Goal: Task Accomplishment & Management: Manage account settings

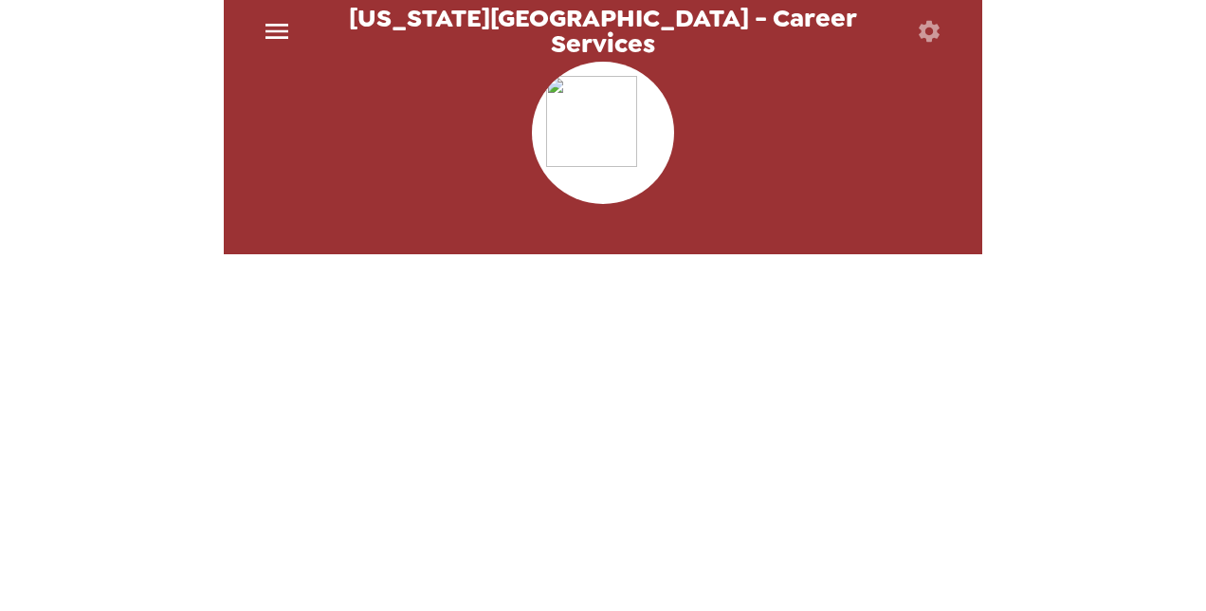
click at [281, 31] on icon "menu" at bounding box center [276, 31] width 23 height 15
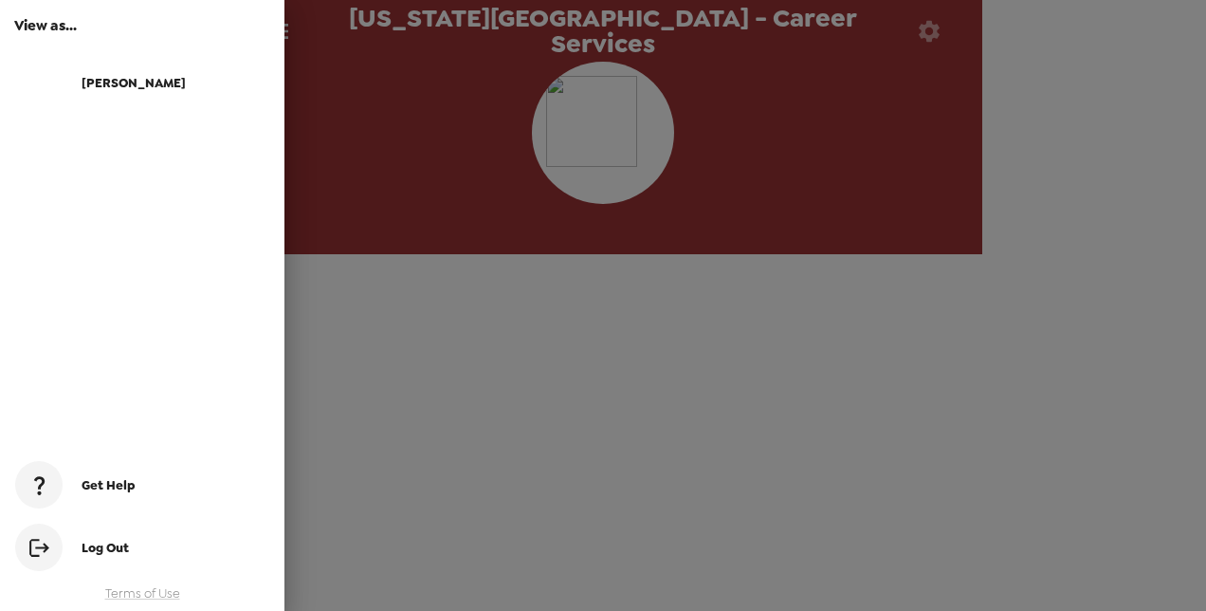
click at [66, 21] on h6 "View as..." at bounding box center [142, 25] width 256 height 23
click at [123, 87] on div "Hilde" at bounding box center [176, 83] width 188 height 16
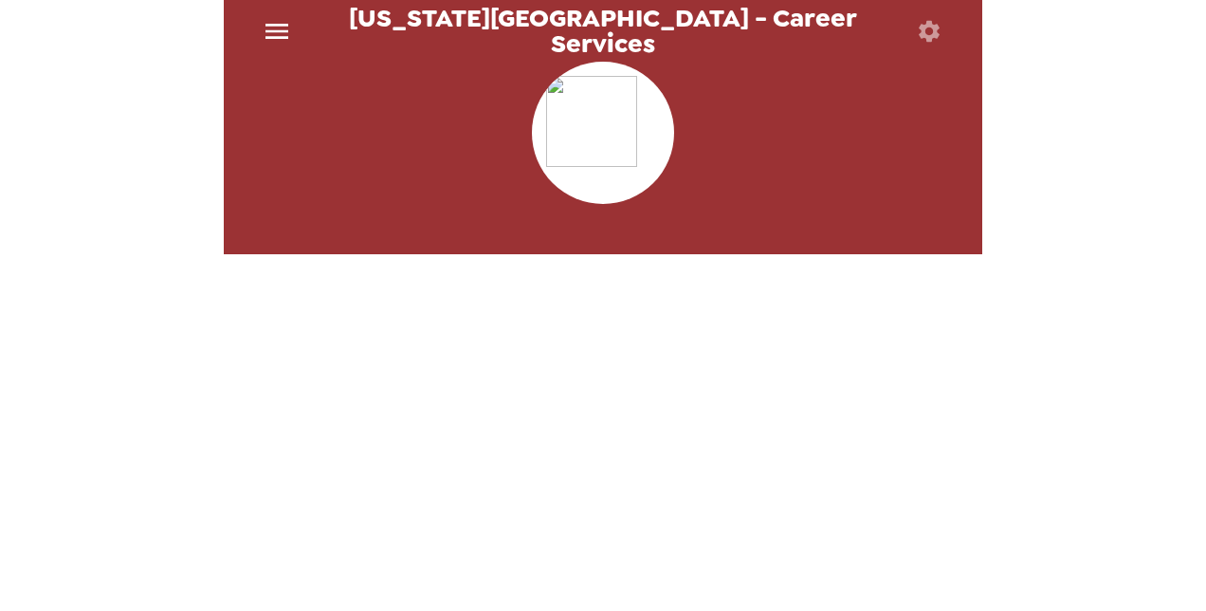
click at [275, 32] on icon "menu" at bounding box center [277, 31] width 30 height 30
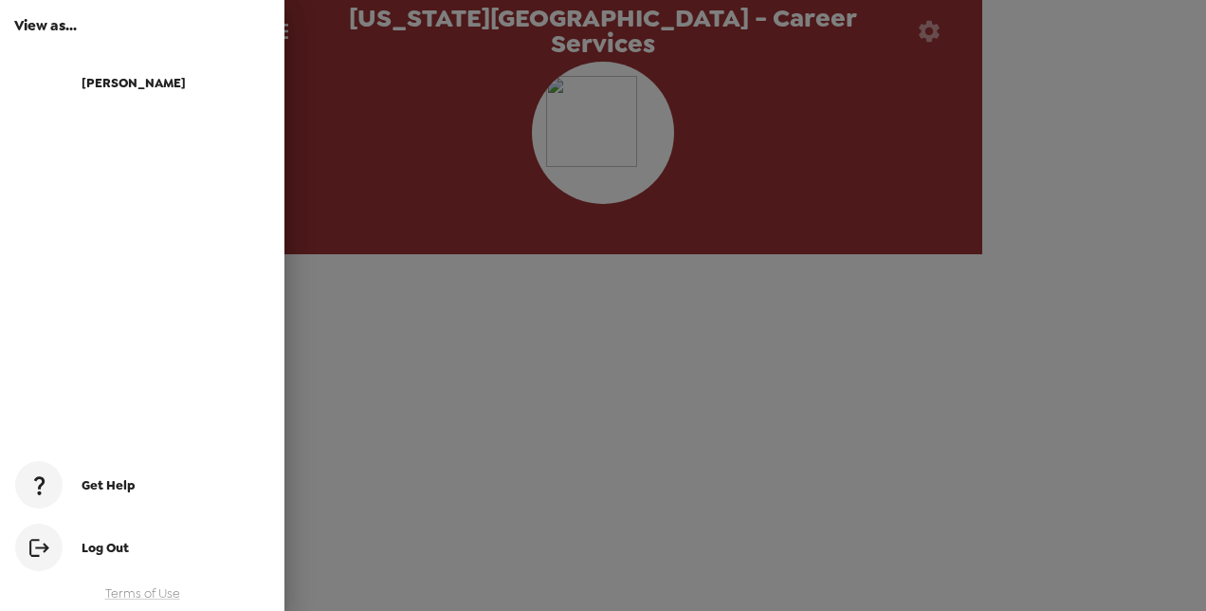
drag, startPoint x: 369, startPoint y: 434, endPoint x: 942, endPoint y: 173, distance: 630.0
click at [942, 173] on div at bounding box center [603, 305] width 1206 height 611
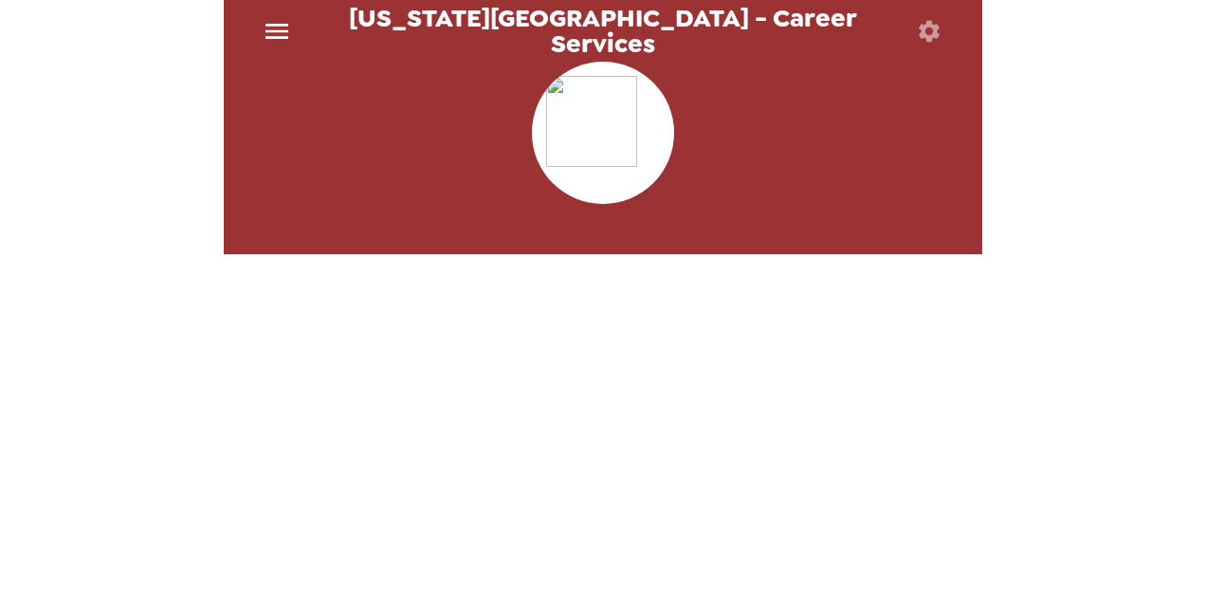
click at [1054, 224] on div "Washington State University - Career Services" at bounding box center [603, 305] width 1206 height 611
click at [939, 27] on icon "button" at bounding box center [929, 31] width 27 height 27
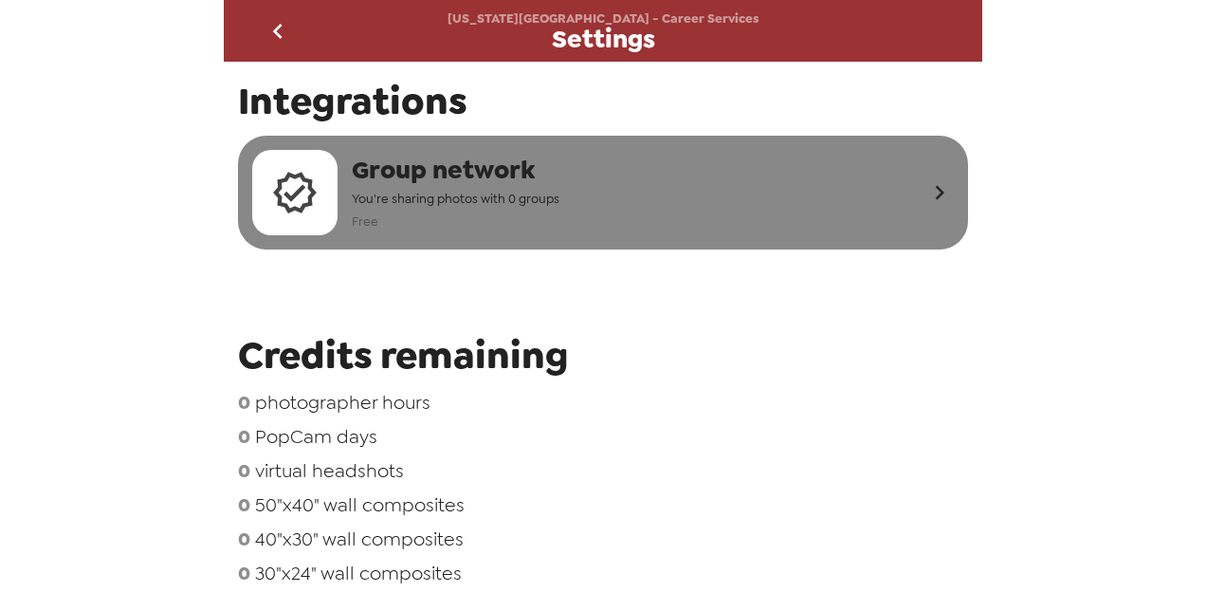
click at [915, 164] on button "Group network You're sharing photos with 0 groups Free" at bounding box center [603, 193] width 730 height 114
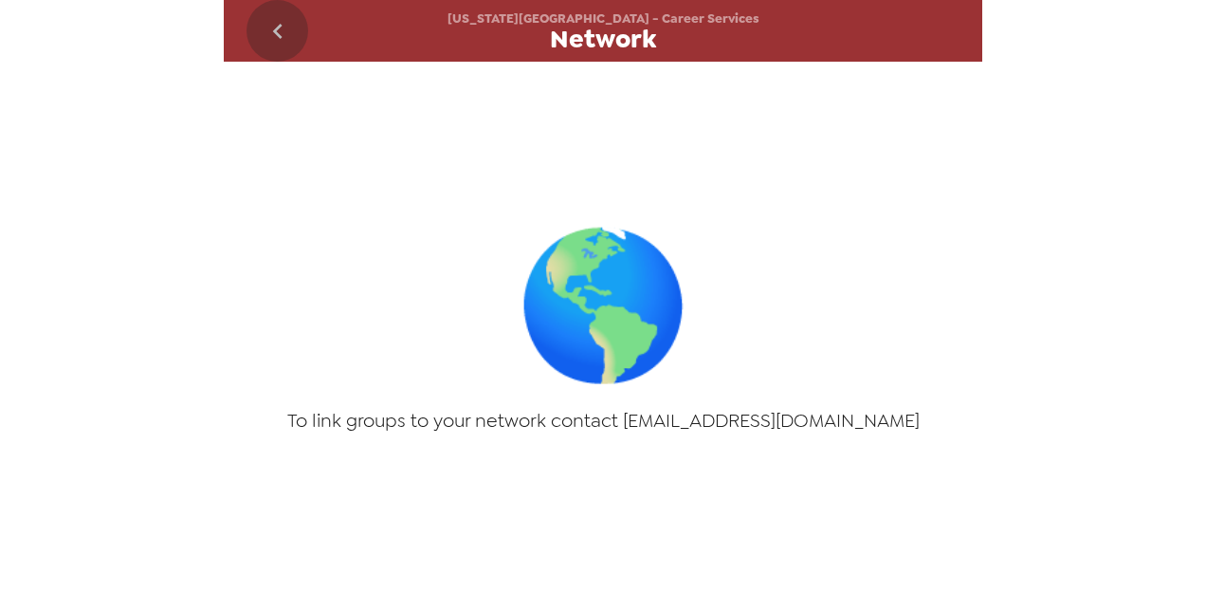
click at [287, 30] on icon "go back" at bounding box center [278, 31] width 30 height 30
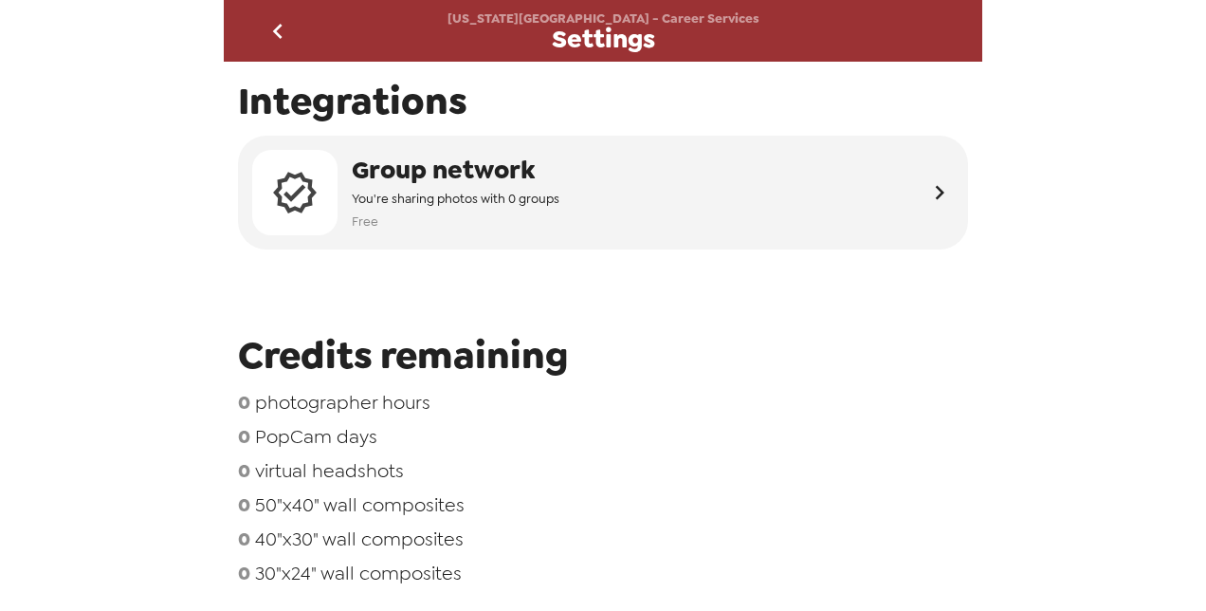
click at [271, 40] on icon "go back" at bounding box center [278, 31] width 30 height 30
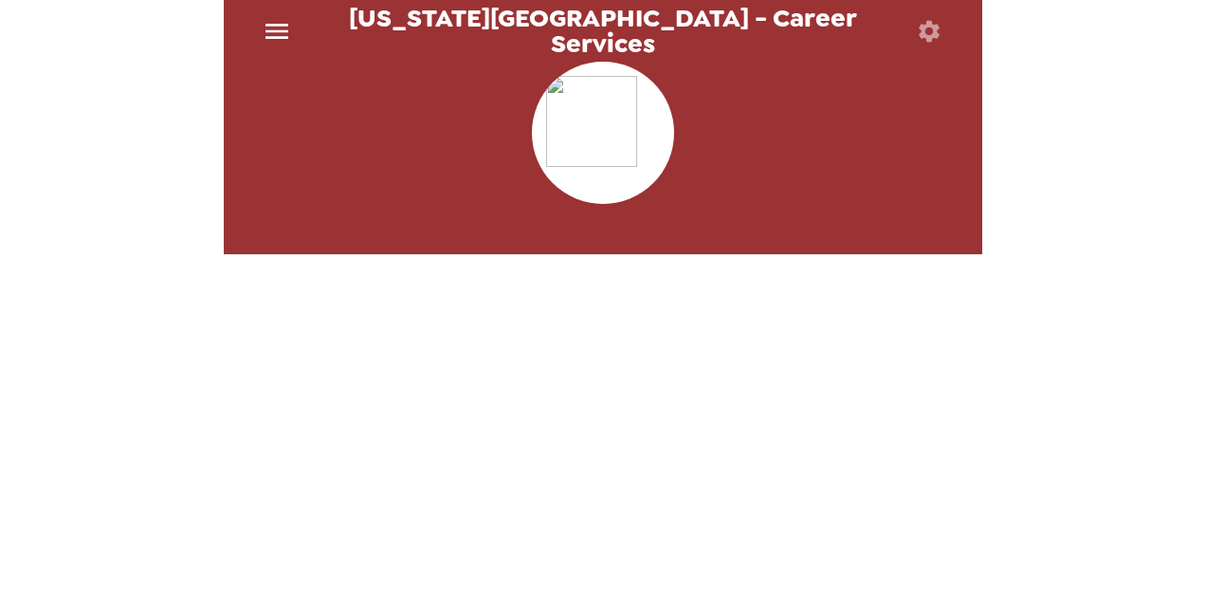
click at [274, 34] on icon "menu" at bounding box center [277, 31] width 30 height 30
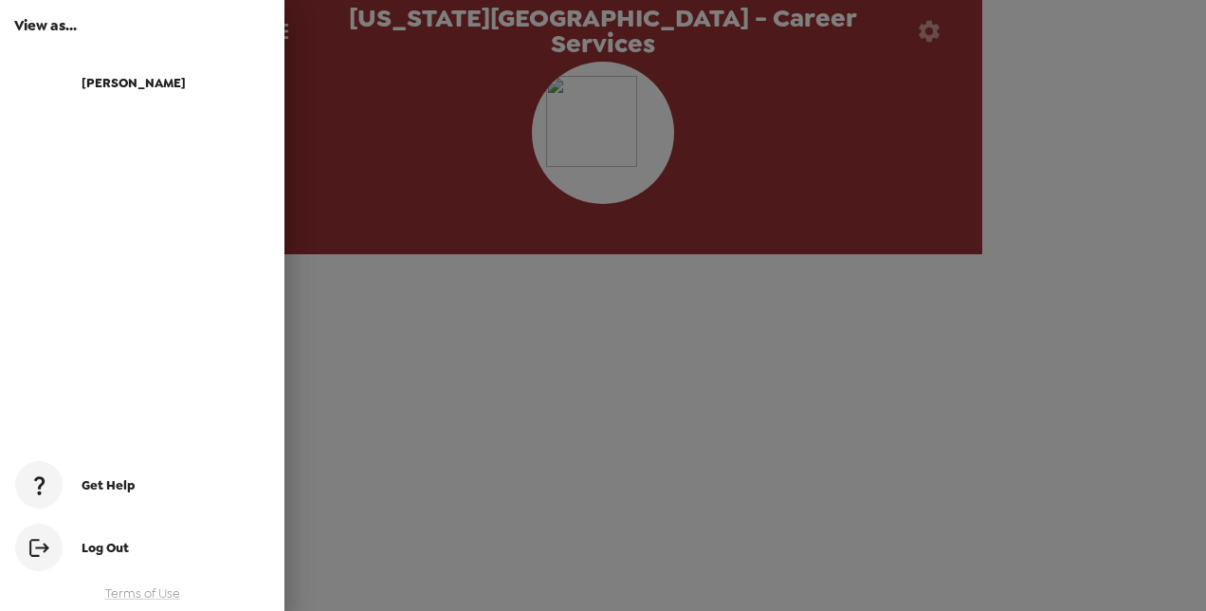
click at [130, 549] on div "Log Out" at bounding box center [176, 547] width 188 height 16
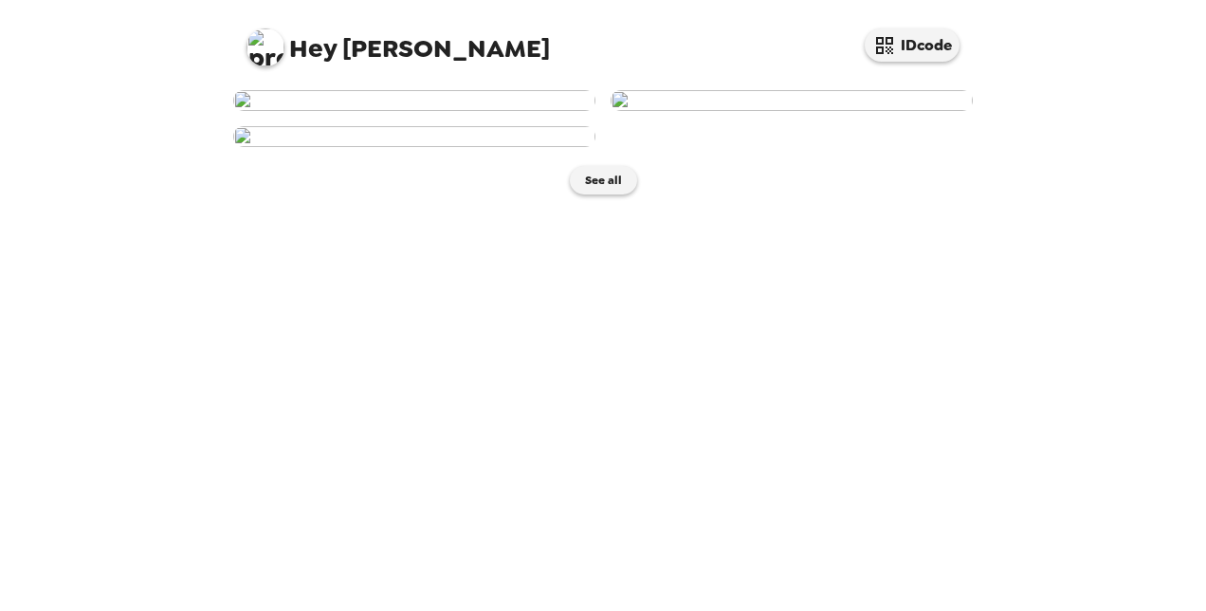
click at [260, 46] on img at bounding box center [265, 47] width 38 height 38
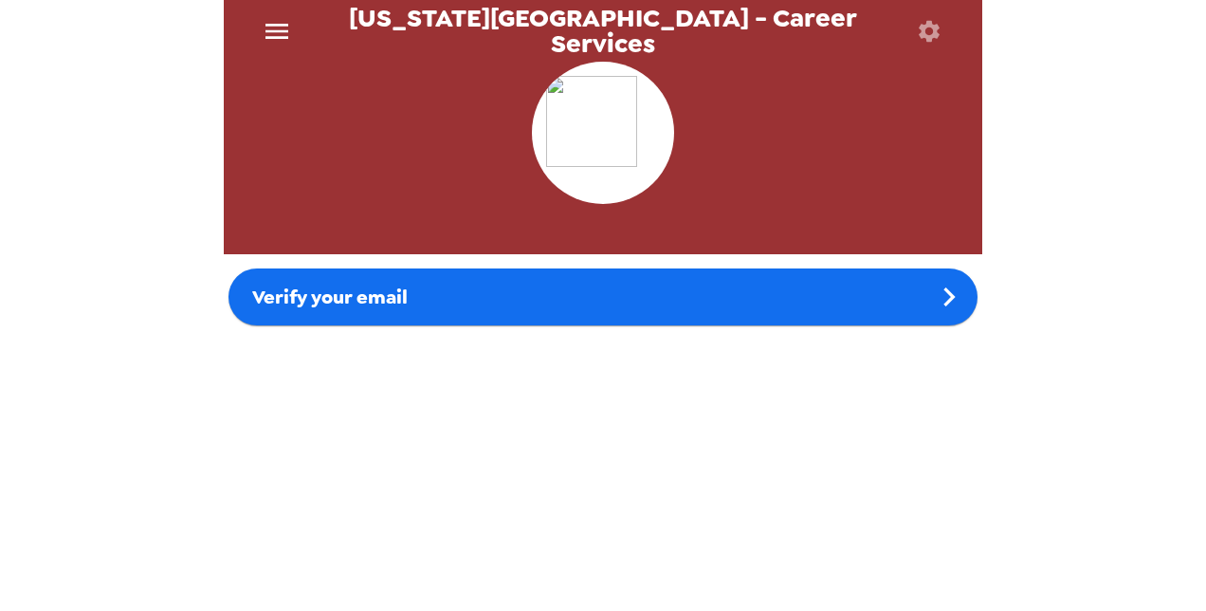
click at [730, 337] on div "Verify your email" at bounding box center [603, 327] width 758 height 530
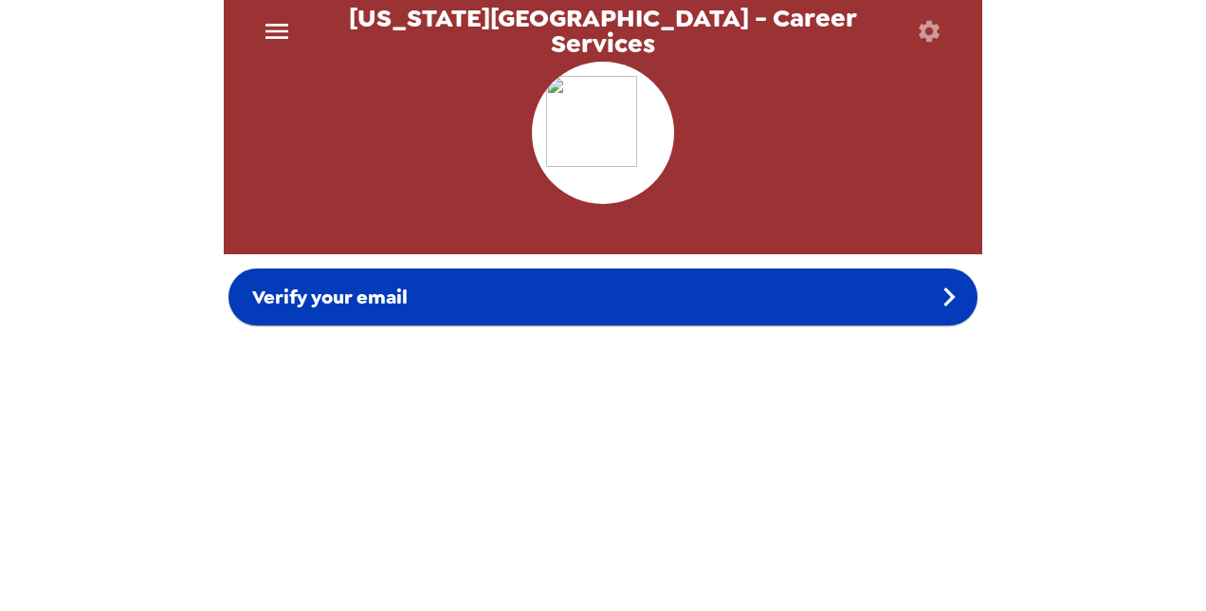
click at [643, 290] on div "Verify your email" at bounding box center [602, 296] width 749 height 57
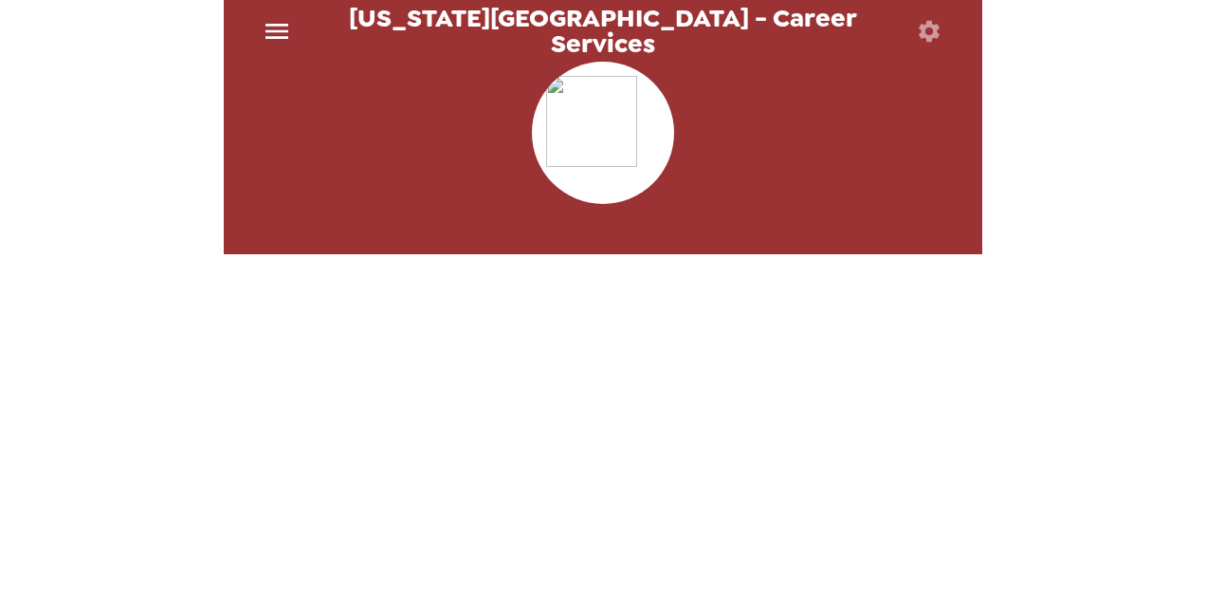
click at [597, 247] on div at bounding box center [603, 232] width 758 height 46
click at [280, 29] on icon "menu" at bounding box center [276, 31] width 23 height 15
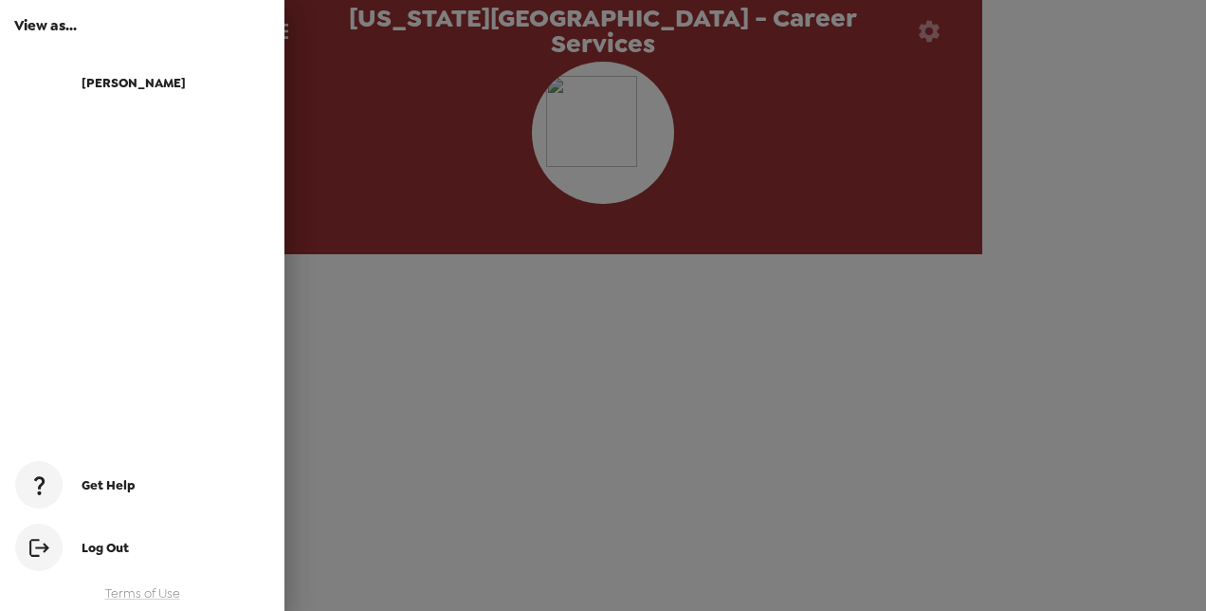
click at [135, 389] on div "View as... [PERSON_NAME] Get Help Log Out Terms of Use" at bounding box center [142, 305] width 284 height 611
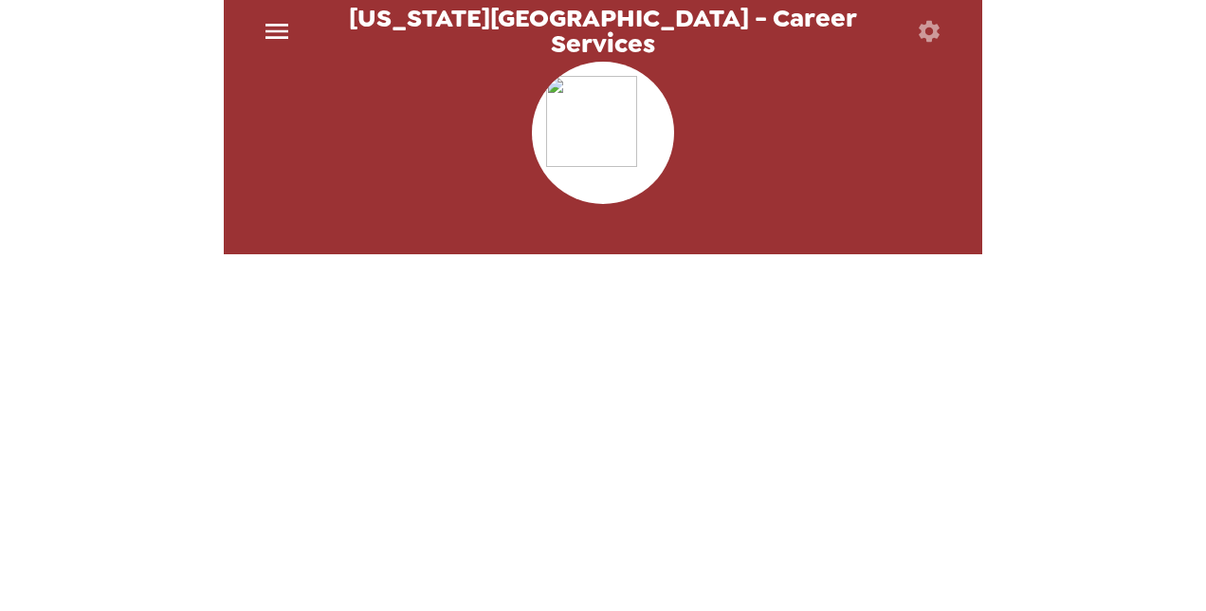
click at [931, 21] on icon "button" at bounding box center [929, 30] width 21 height 21
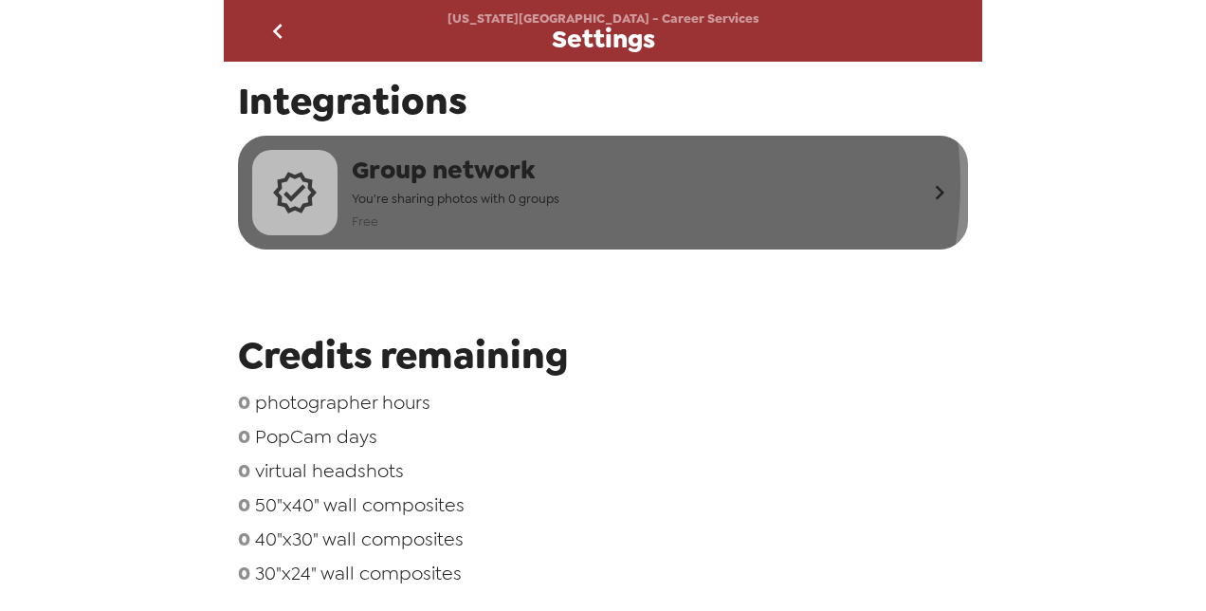
click at [590, 184] on div "Group network You're sharing photos with 0 groups Free" at bounding box center [588, 192] width 673 height 85
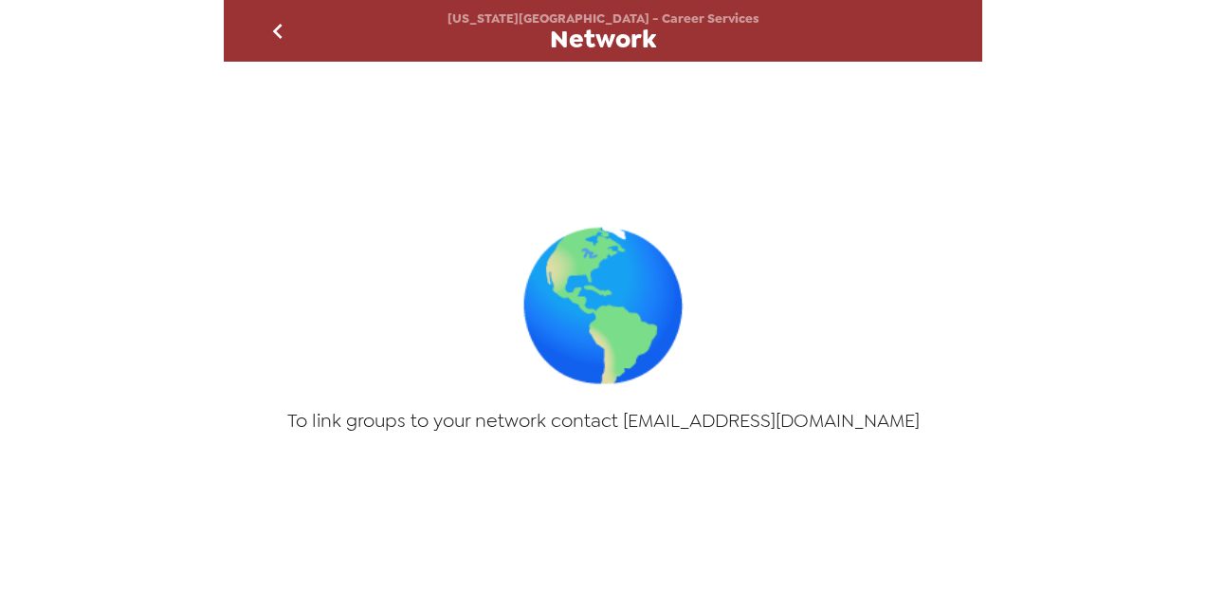
click at [286, 20] on icon "go back" at bounding box center [278, 31] width 30 height 30
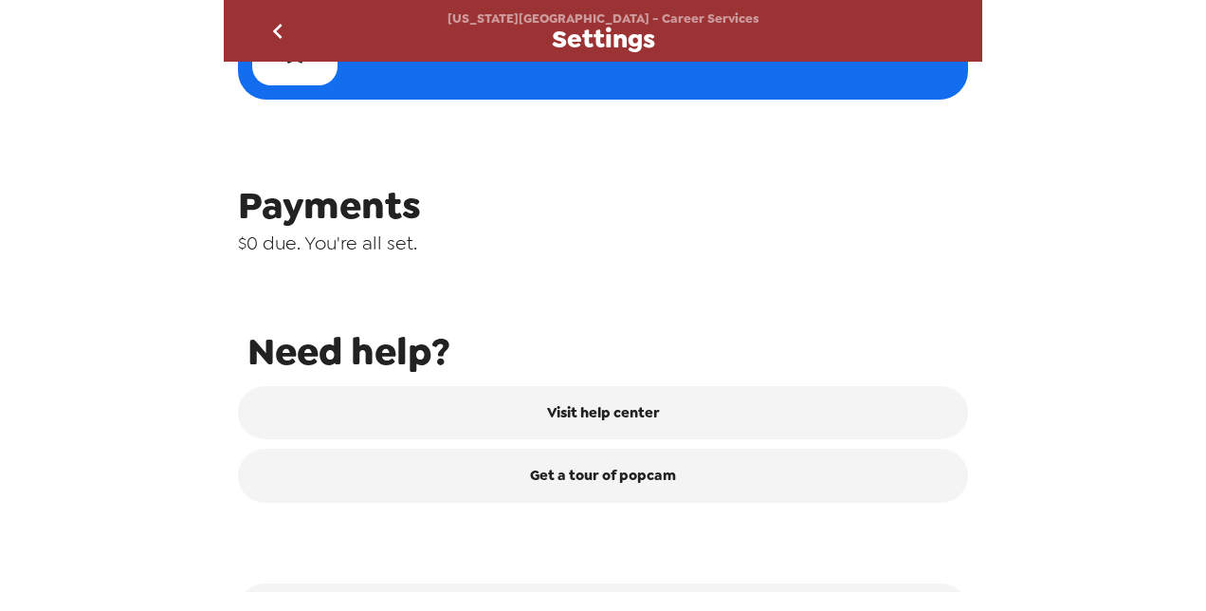
scroll to position [866, 0]
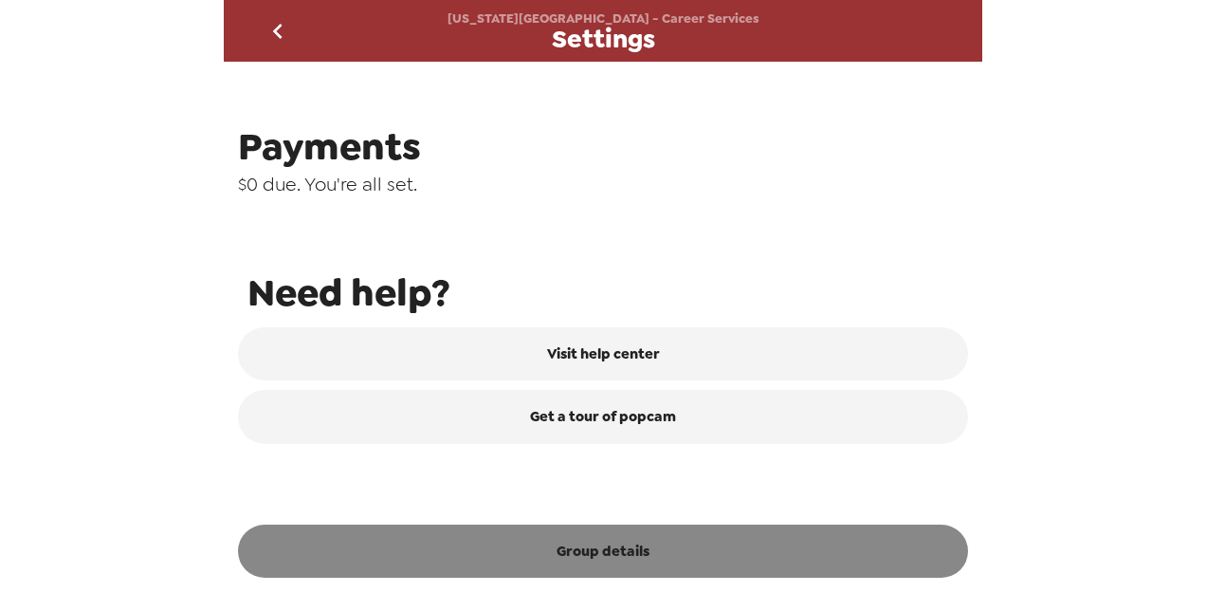
click at [548, 552] on button "Group details" at bounding box center [603, 550] width 730 height 53
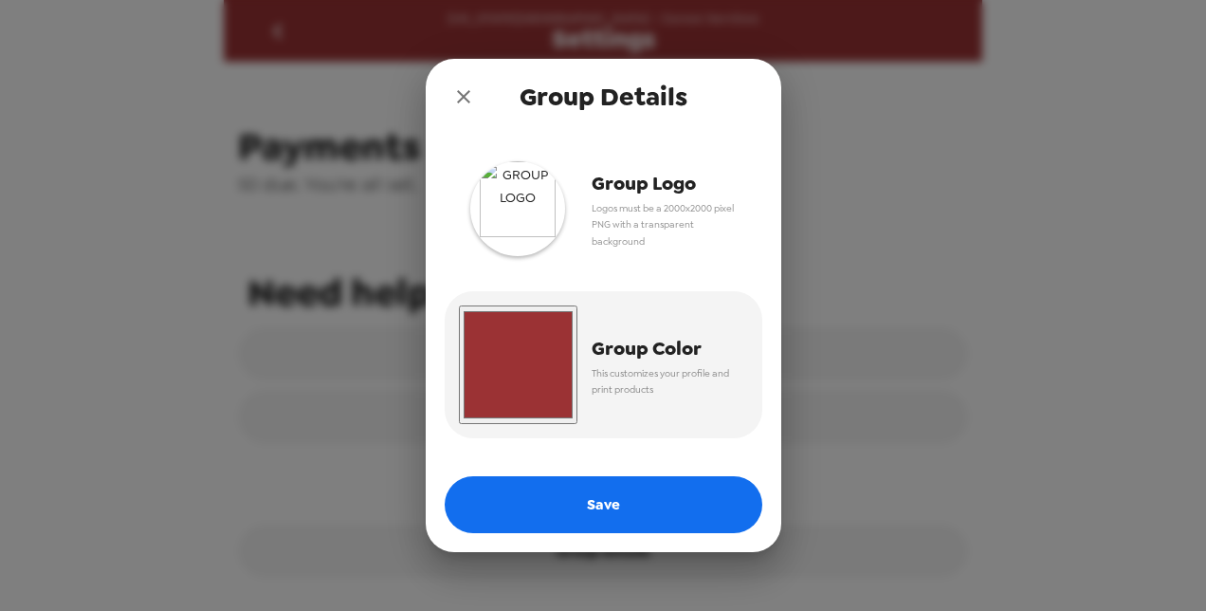
click at [633, 204] on span "Logos must be a 2000x2000 pixel PNG with a transparent background" at bounding box center [663, 225] width 142 height 50
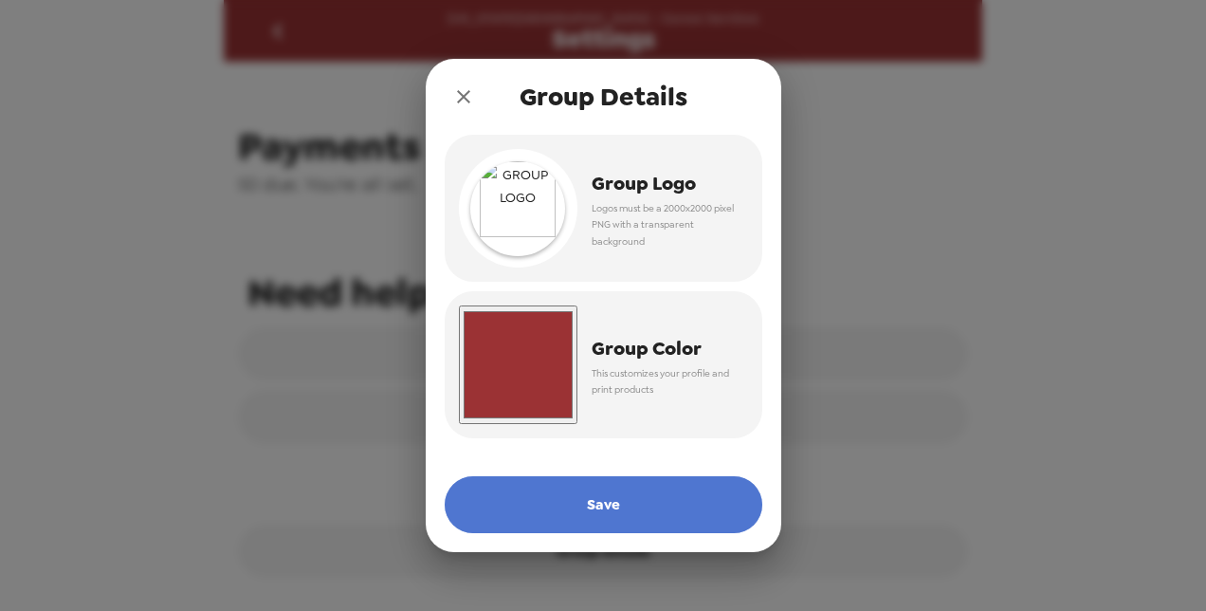
click at [673, 518] on button "Save" at bounding box center [604, 504] width 318 height 57
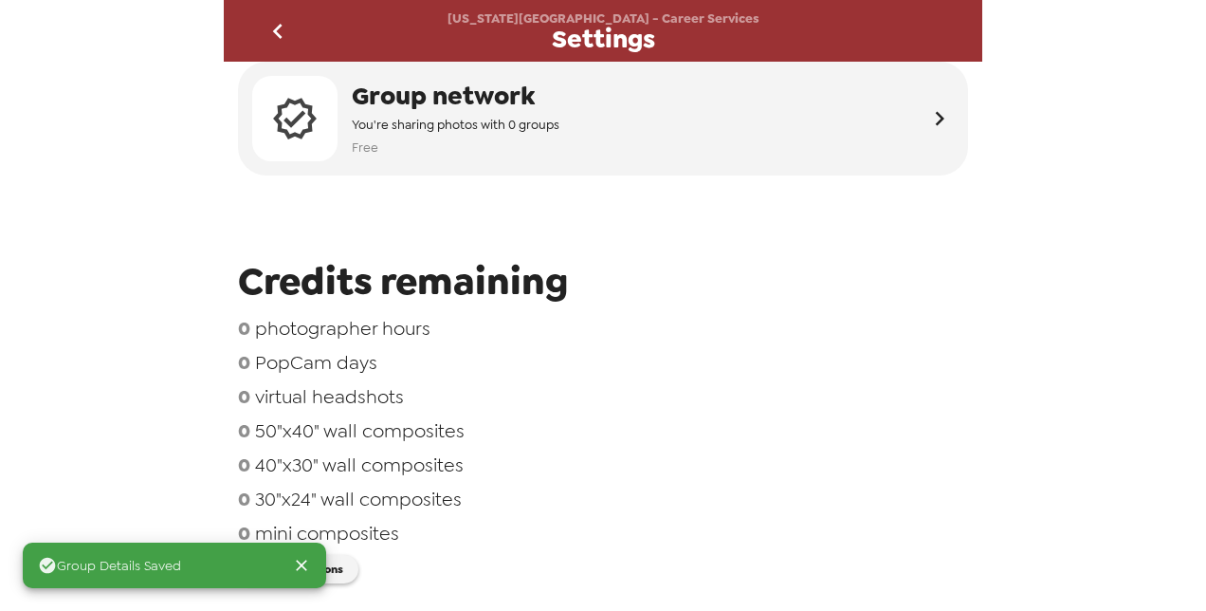
scroll to position [0, 0]
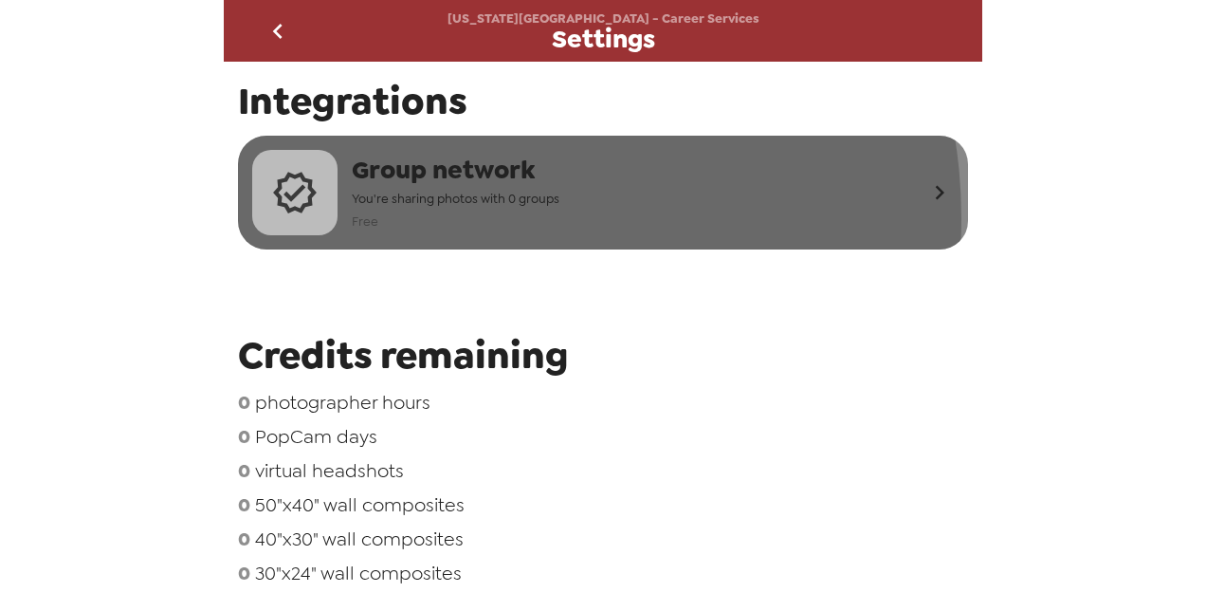
click at [462, 218] on span "Free" at bounding box center [456, 221] width 208 height 22
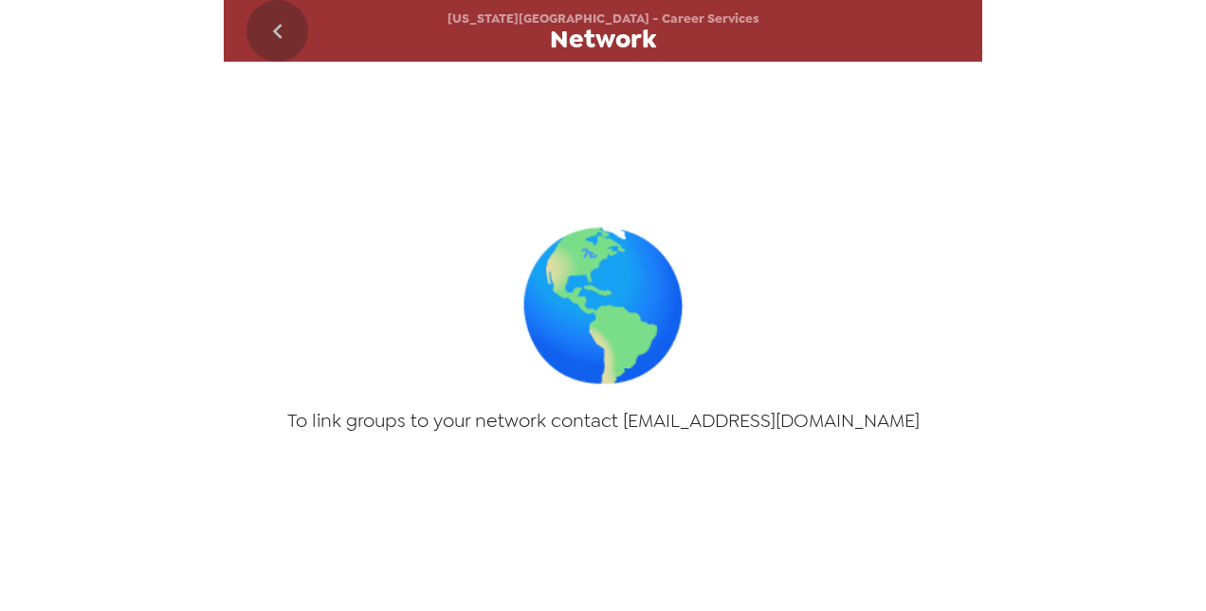
click at [270, 38] on icon "go back" at bounding box center [278, 31] width 30 height 30
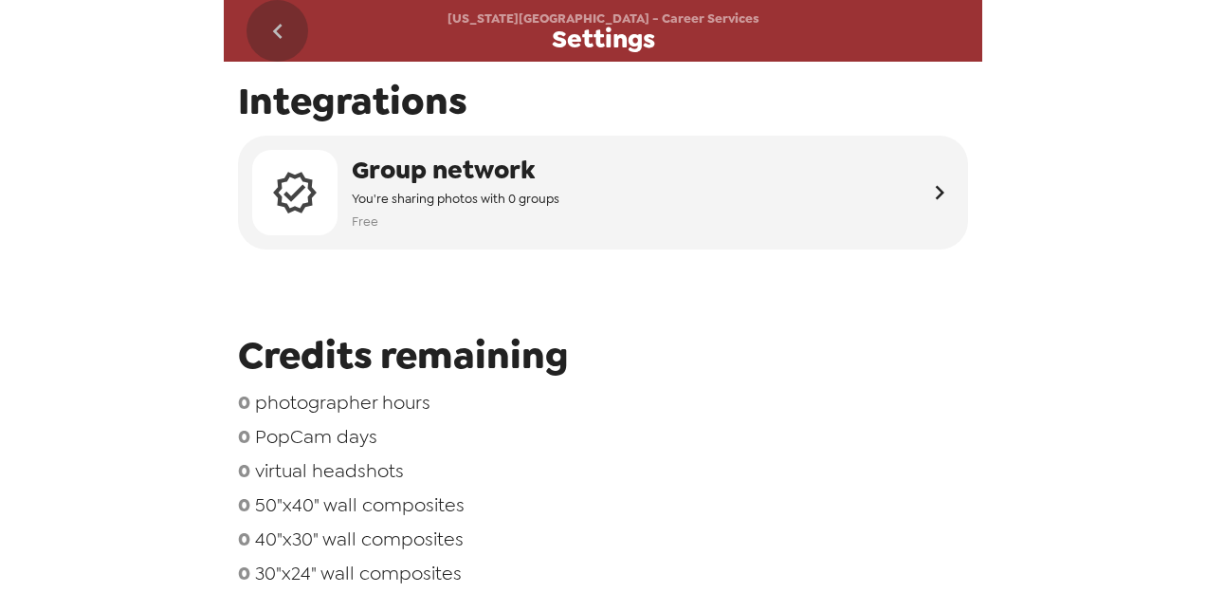
click at [270, 38] on icon "go back" at bounding box center [278, 31] width 30 height 30
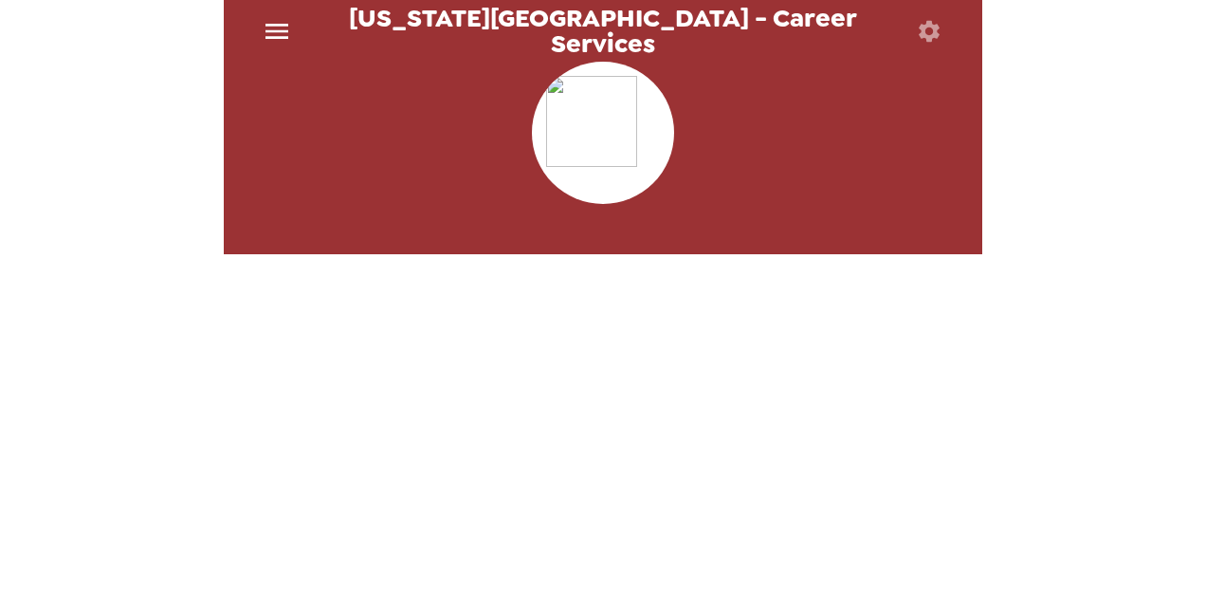
click at [270, 38] on icon "menu" at bounding box center [277, 31] width 30 height 30
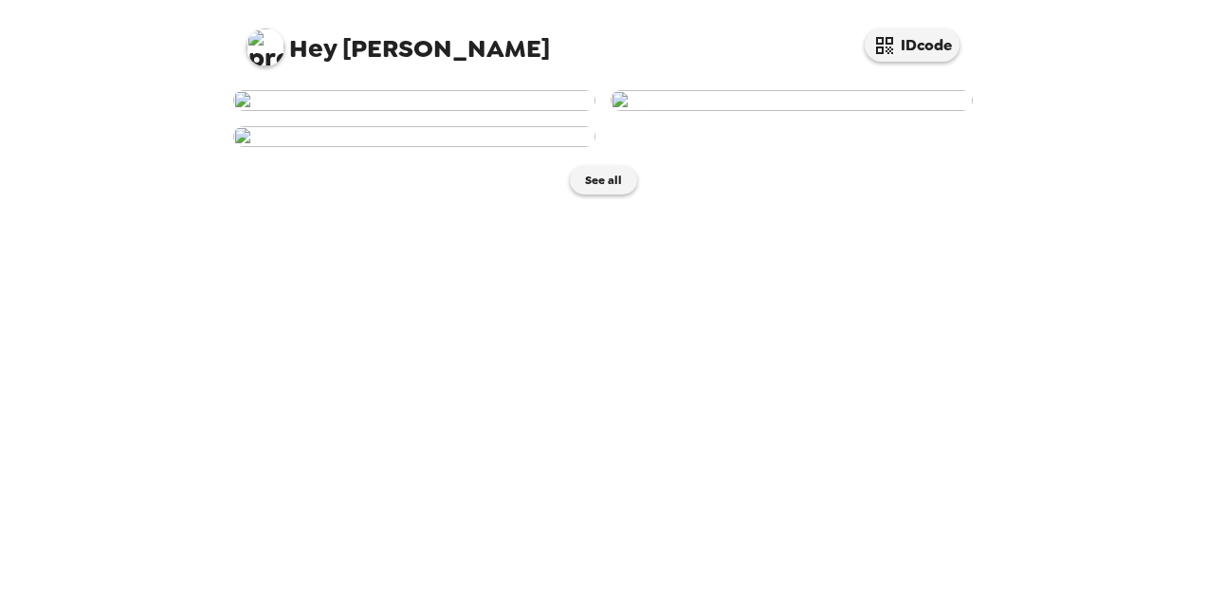
click at [256, 30] on img at bounding box center [265, 47] width 38 height 38
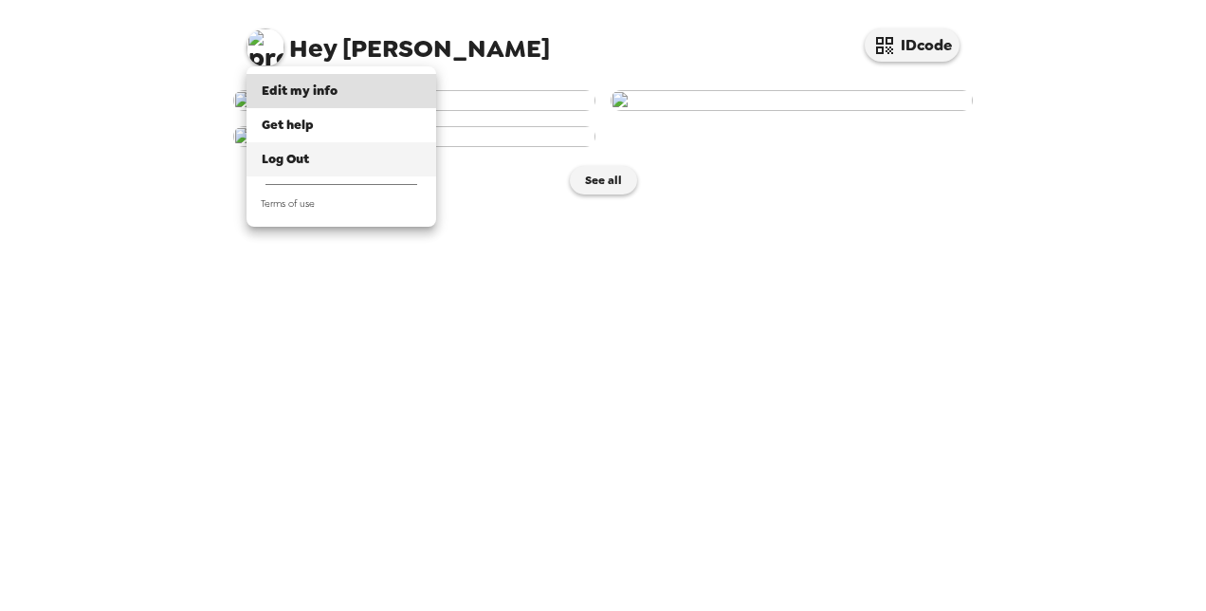
click at [313, 163] on div "Log Out" at bounding box center [341, 159] width 159 height 19
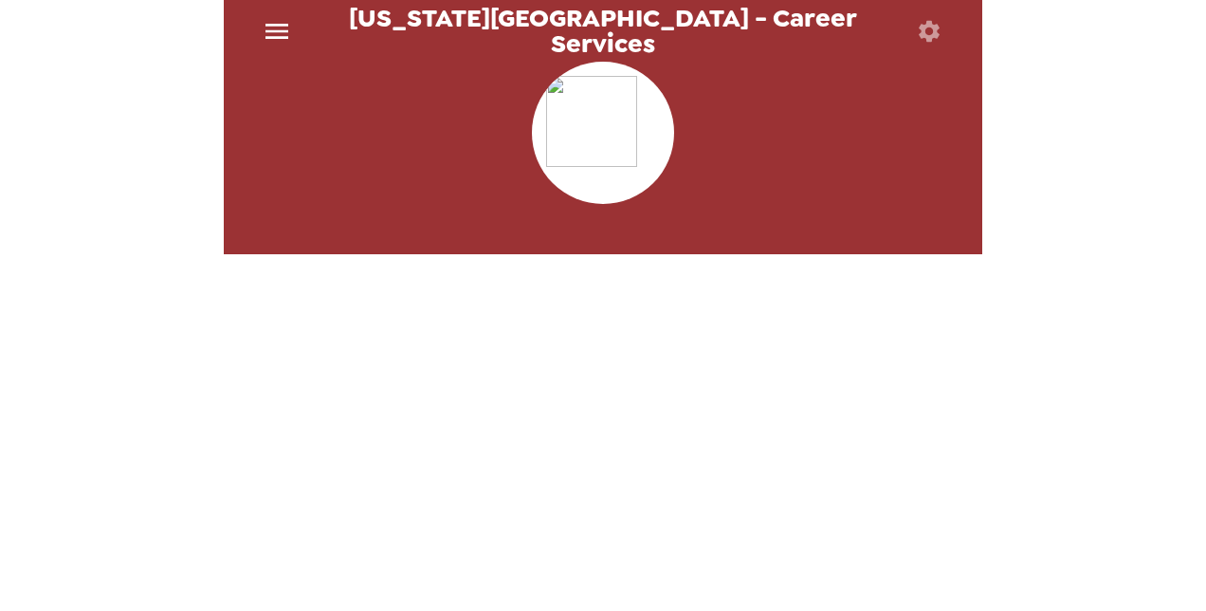
click at [279, 38] on icon "menu" at bounding box center [277, 31] width 30 height 30
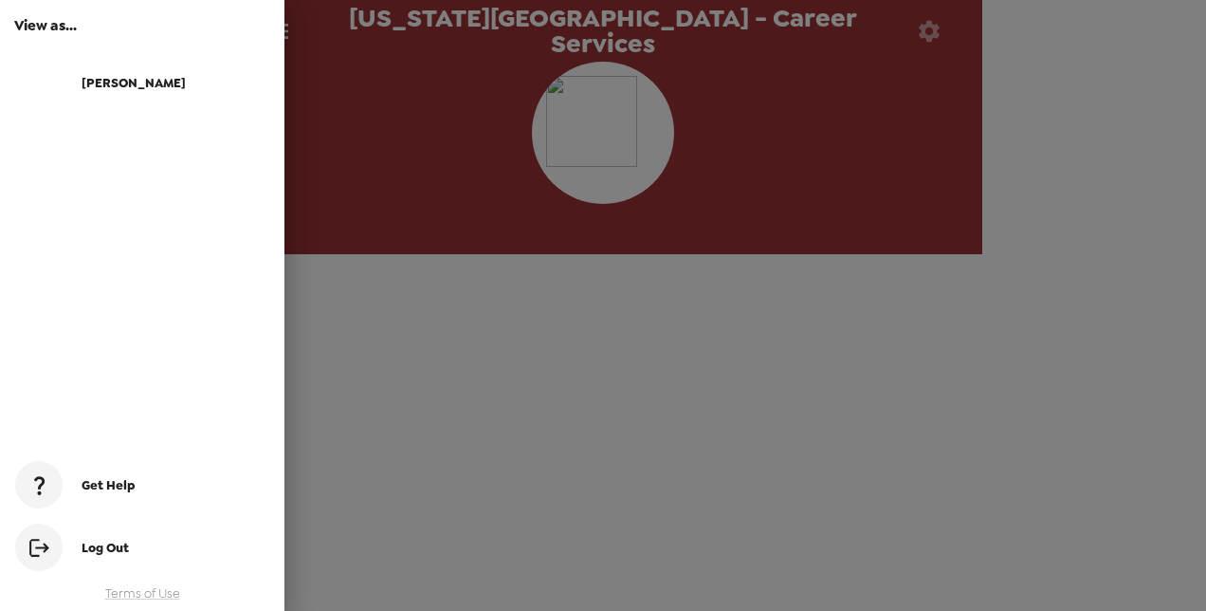
click at [442, 316] on div at bounding box center [603, 305] width 1206 height 611
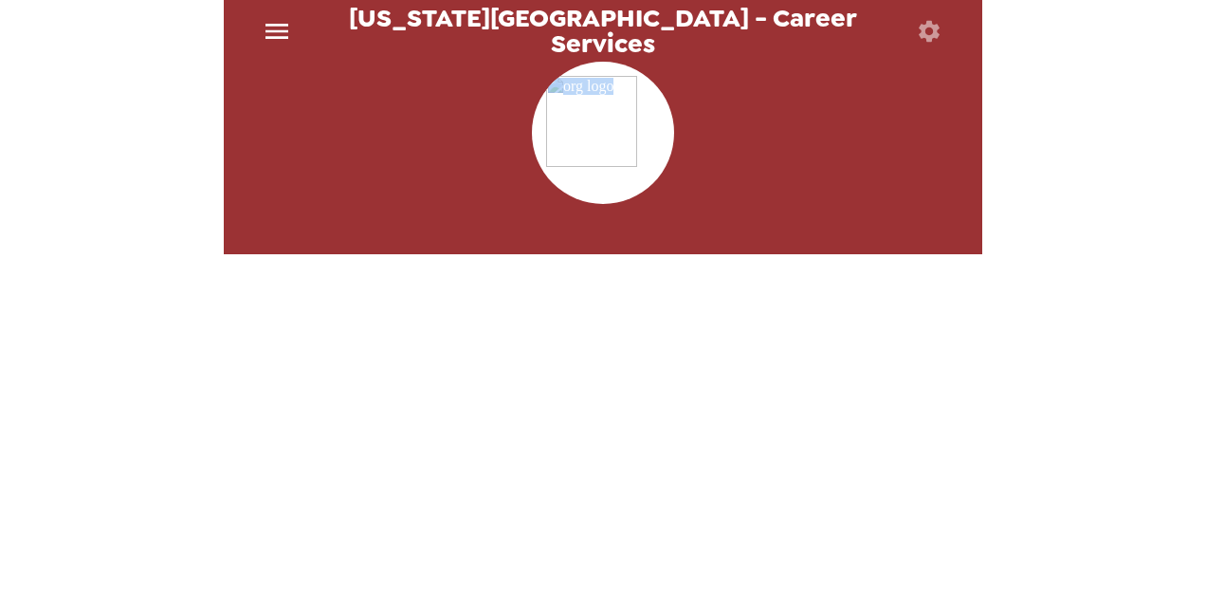
drag, startPoint x: 1047, startPoint y: 220, endPoint x: 230, endPoint y: 187, distance: 816.9
click at [230, 187] on div "[US_STATE][GEOGRAPHIC_DATA] - Career Services" at bounding box center [603, 305] width 1206 height 611
click at [1119, 281] on div "[US_STATE][GEOGRAPHIC_DATA] - Career Services" at bounding box center [603, 305] width 1206 height 611
drag, startPoint x: 1073, startPoint y: 312, endPoint x: 1122, endPoint y: 264, distance: 69.0
click at [1122, 264] on div "[US_STATE][GEOGRAPHIC_DATA] - Career Services" at bounding box center [603, 305] width 1206 height 611
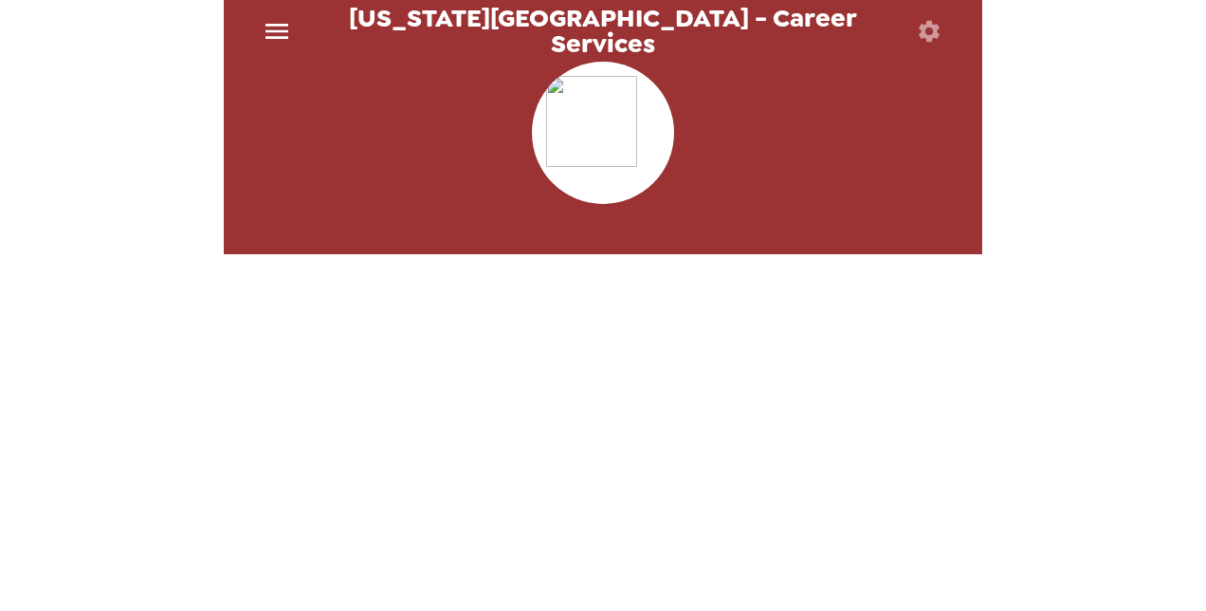
click at [1122, 264] on div "[US_STATE][GEOGRAPHIC_DATA] - Career Services" at bounding box center [603, 305] width 1206 height 611
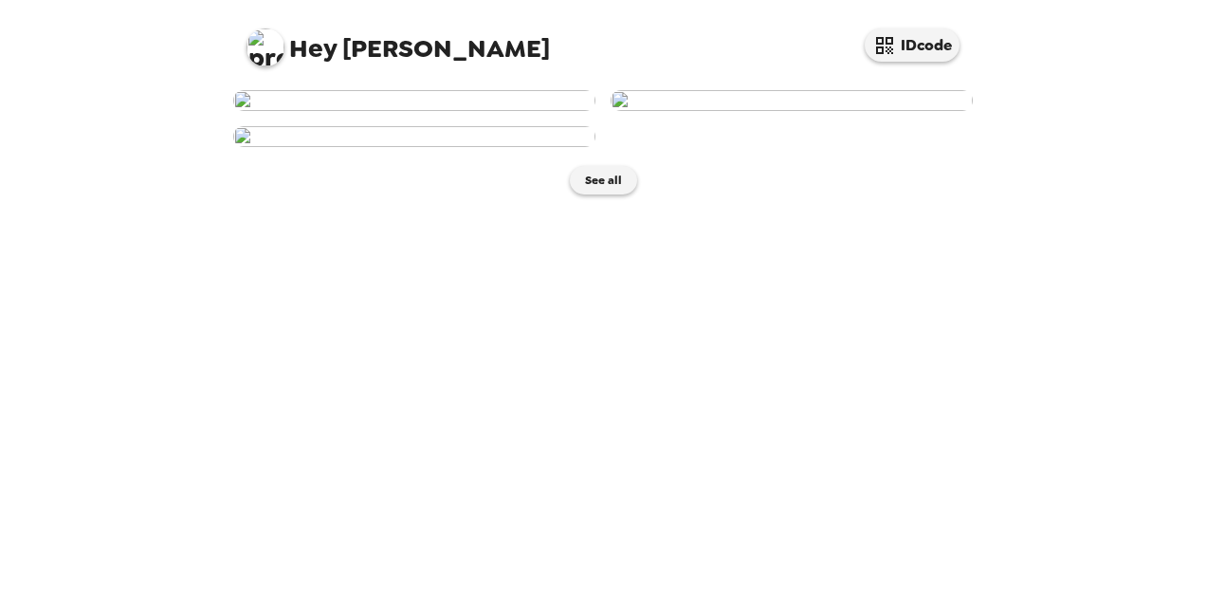
click at [290, 40] on span "Hey" at bounding box center [312, 48] width 47 height 34
click at [267, 46] on img at bounding box center [265, 47] width 38 height 38
click at [324, 94] on span "Edit my info" at bounding box center [300, 90] width 76 height 16
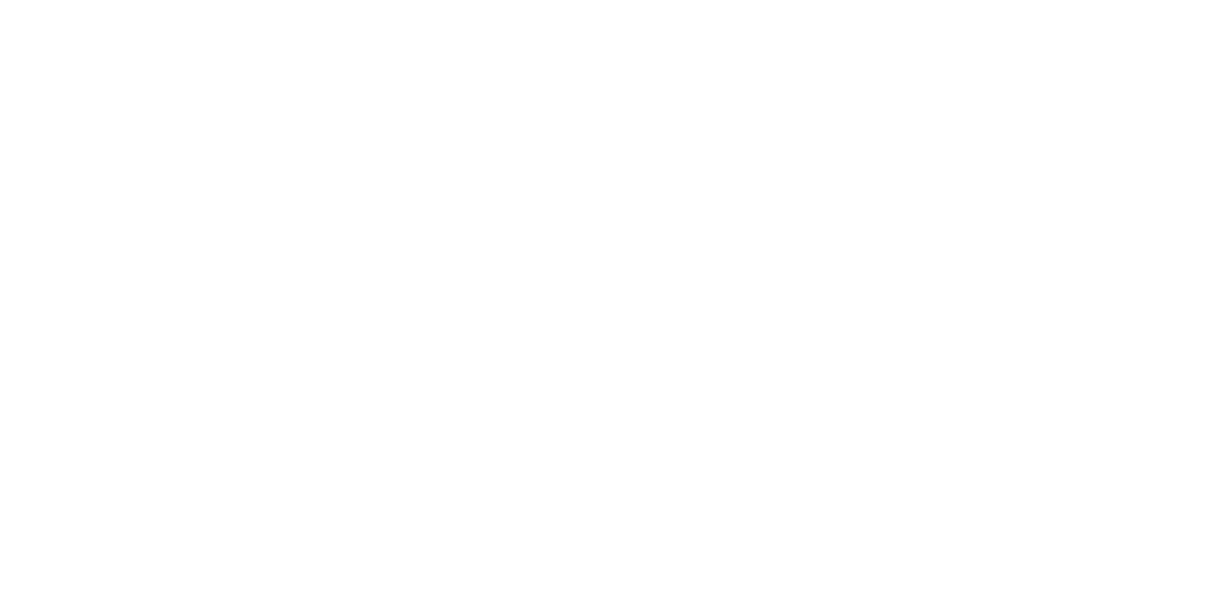
click at [410, 252] on main at bounding box center [603, 305] width 758 height 611
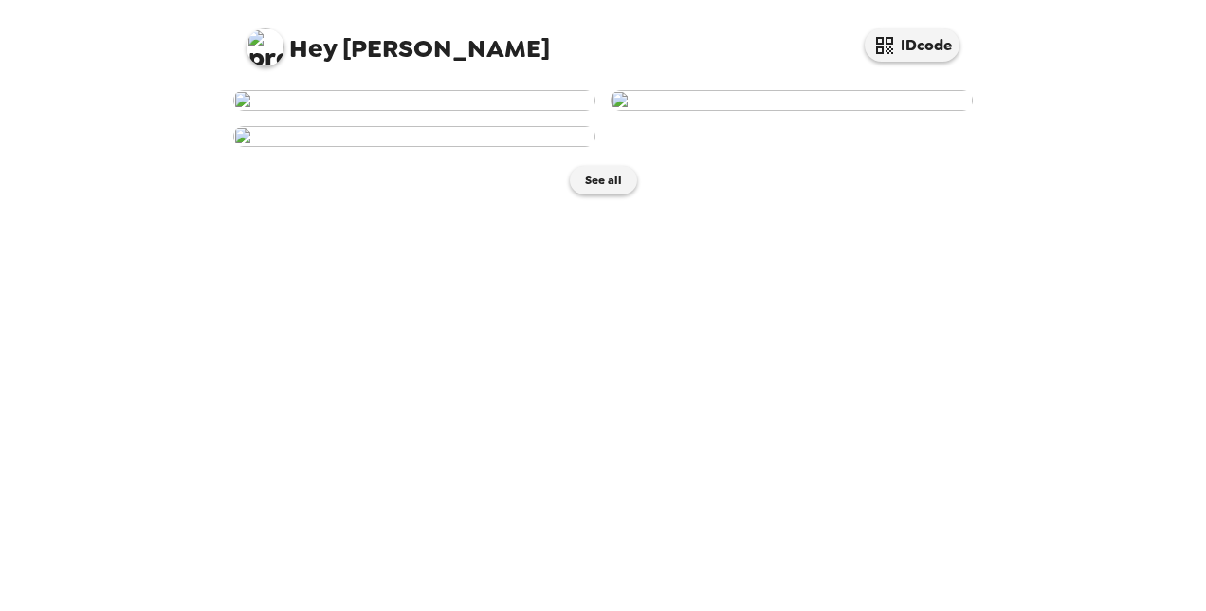
click at [267, 31] on img at bounding box center [265, 47] width 38 height 38
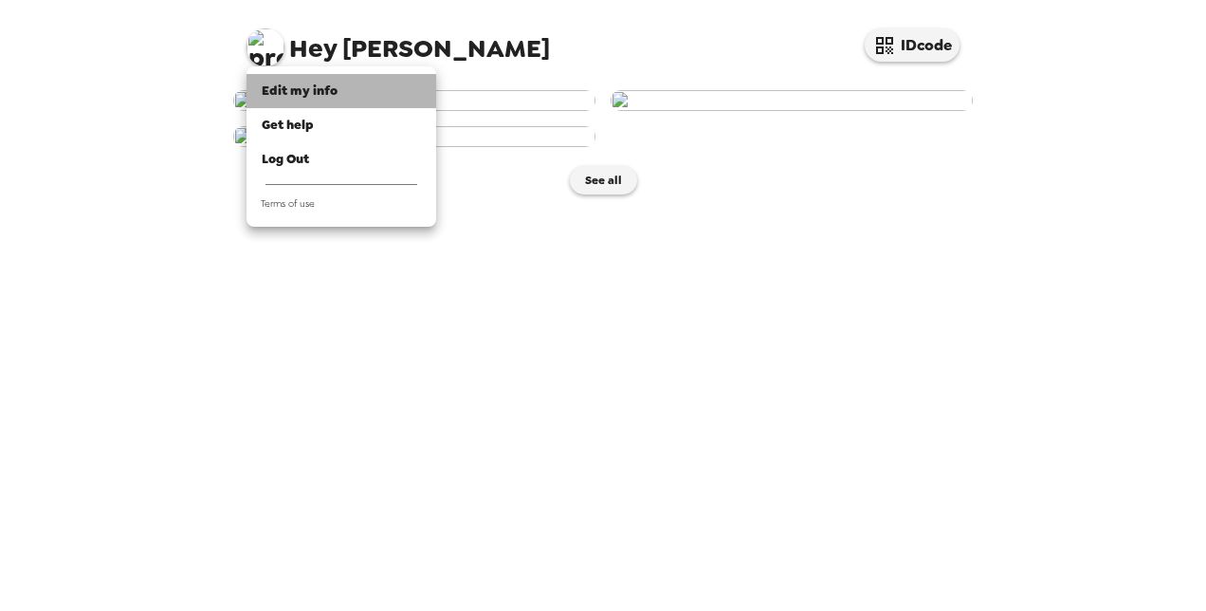
click at [331, 95] on span "Edit my info" at bounding box center [300, 90] width 76 height 16
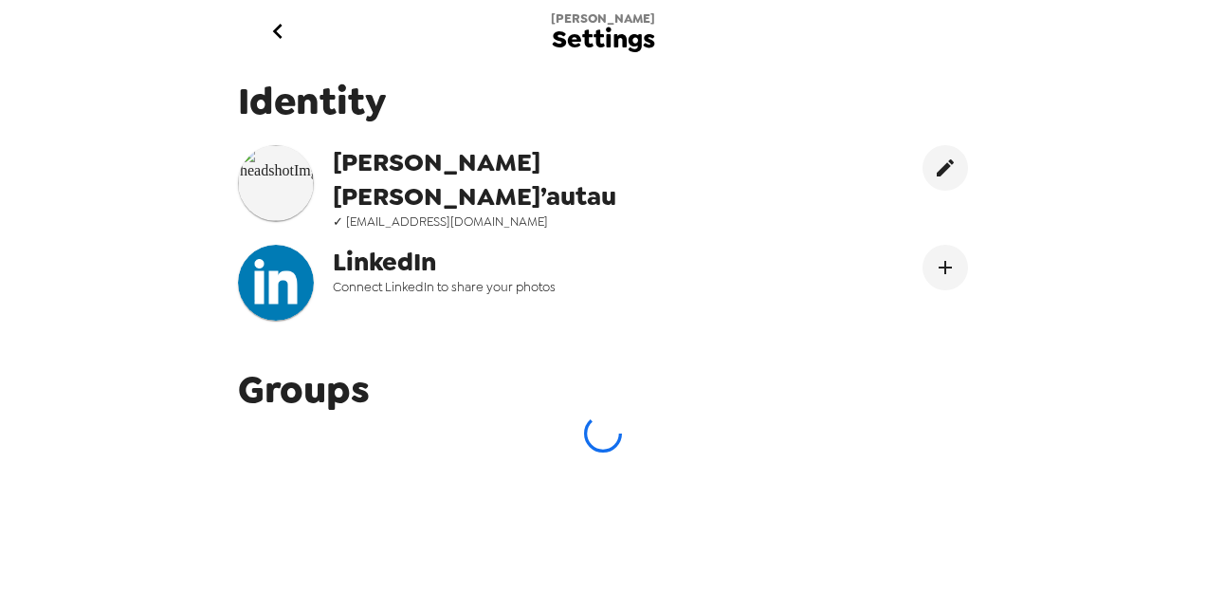
click at [286, 19] on icon "go back" at bounding box center [278, 31] width 30 height 30
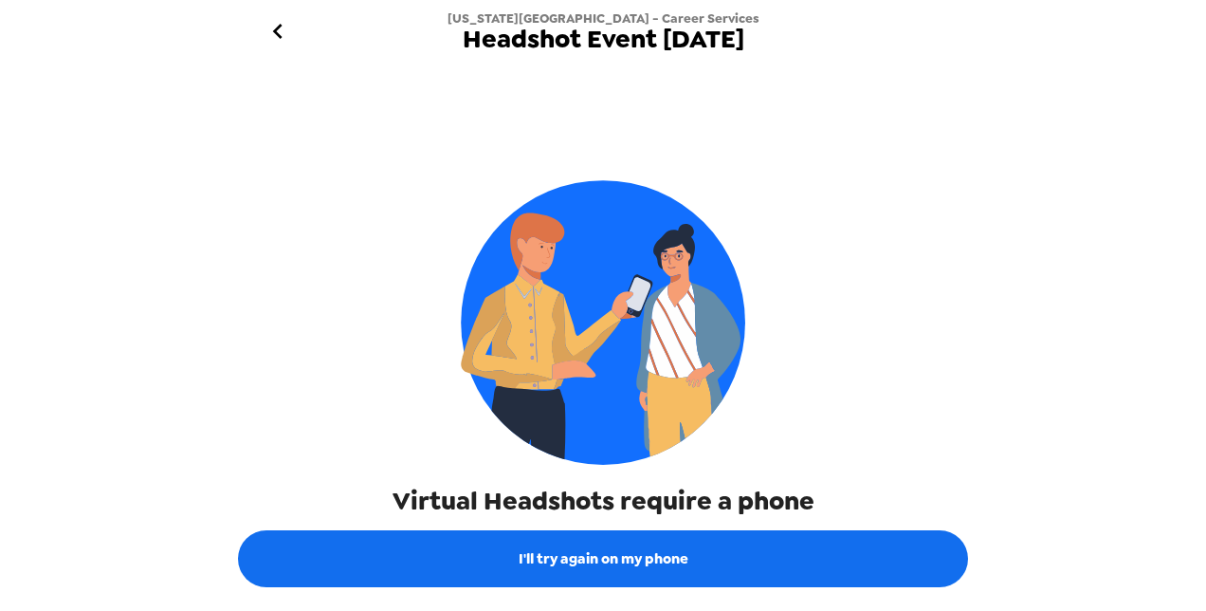
click at [956, 355] on div "Virtual Headshots require a phone" at bounding box center [603, 301] width 730 height 432
